Goal: Transaction & Acquisition: Purchase product/service

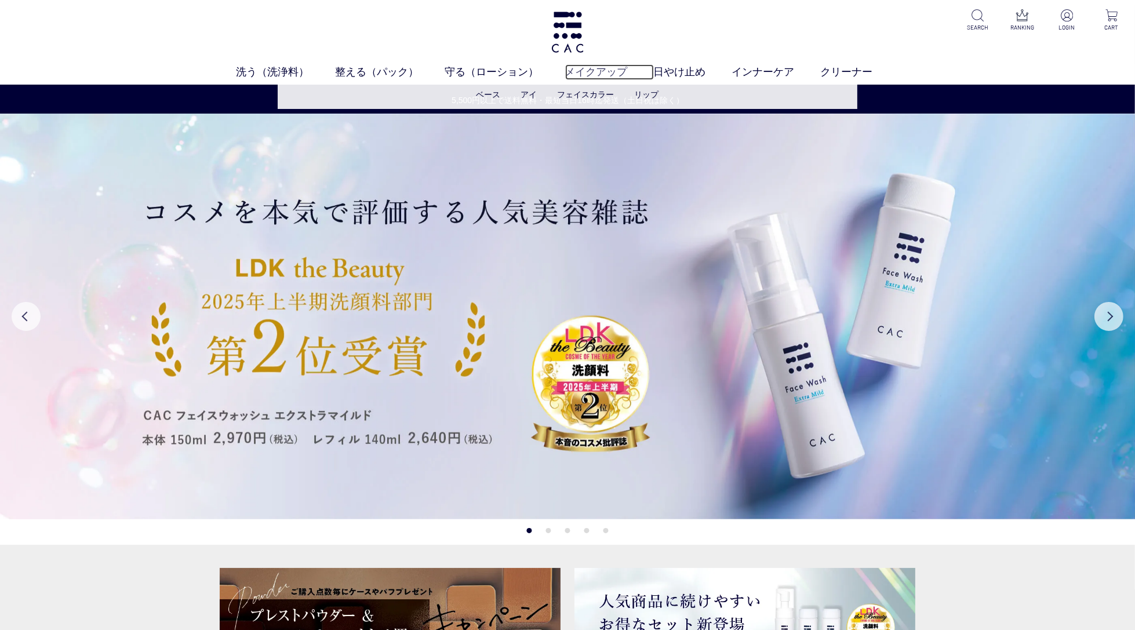
click at [603, 72] on link "メイクアップ" at bounding box center [609, 72] width 89 height 16
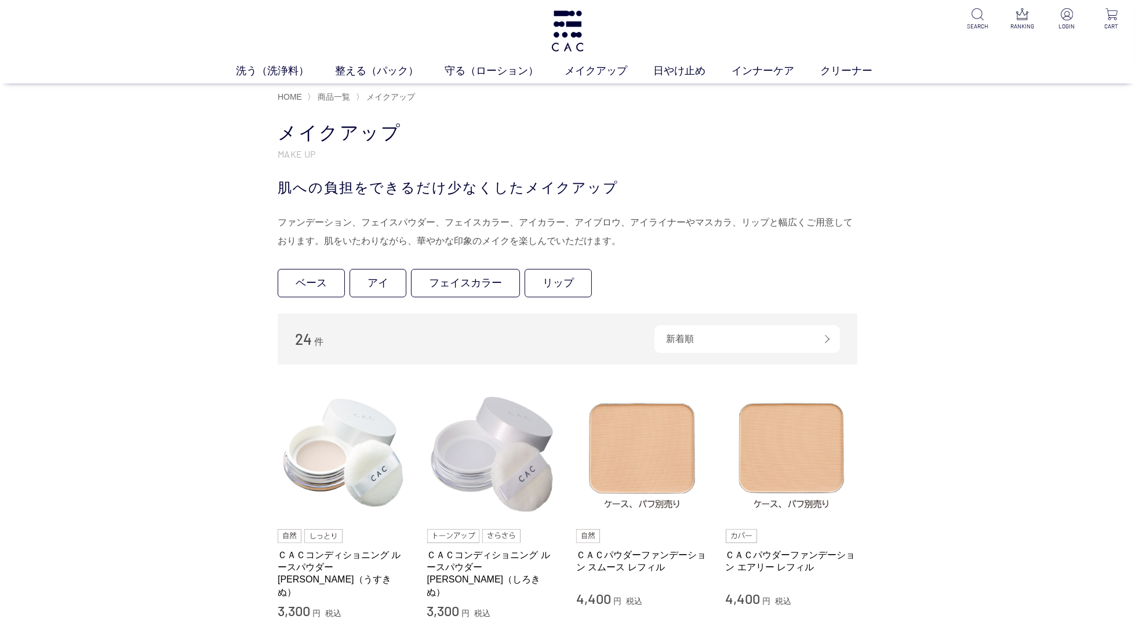
click at [382, 183] on div "肌への負担をできるだけ少なくしたメイクアップ" at bounding box center [568, 187] width 580 height 21
drag, startPoint x: 606, startPoint y: 187, endPoint x: 273, endPoint y: 191, distance: 332.7
copy div "肌への負担をできるだけ少なくしたメイクアップ"
